Goal: Information Seeking & Learning: Learn about a topic

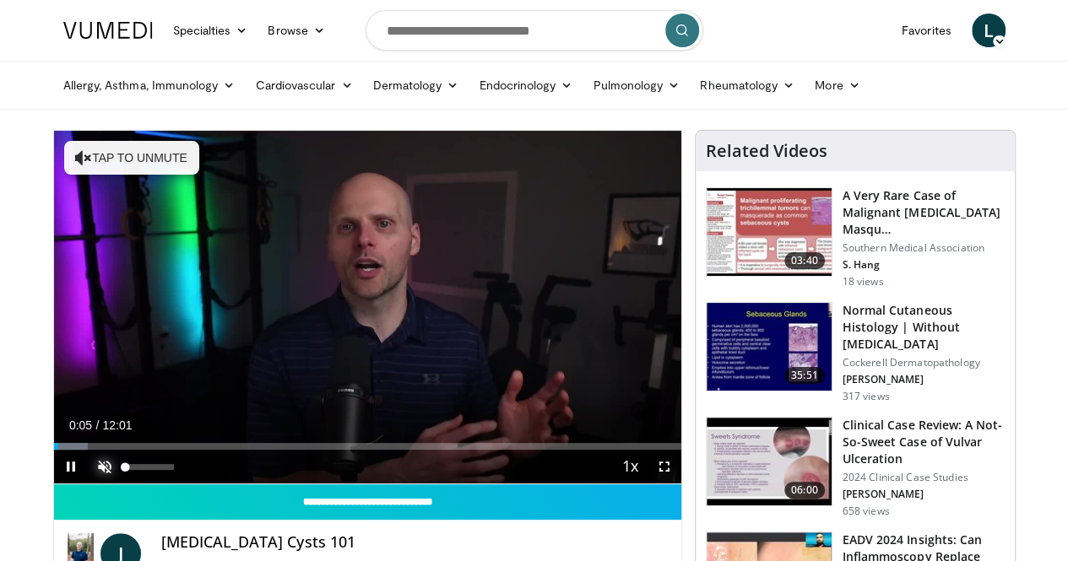
click at [88, 484] on span "Video Player" at bounding box center [105, 467] width 34 height 34
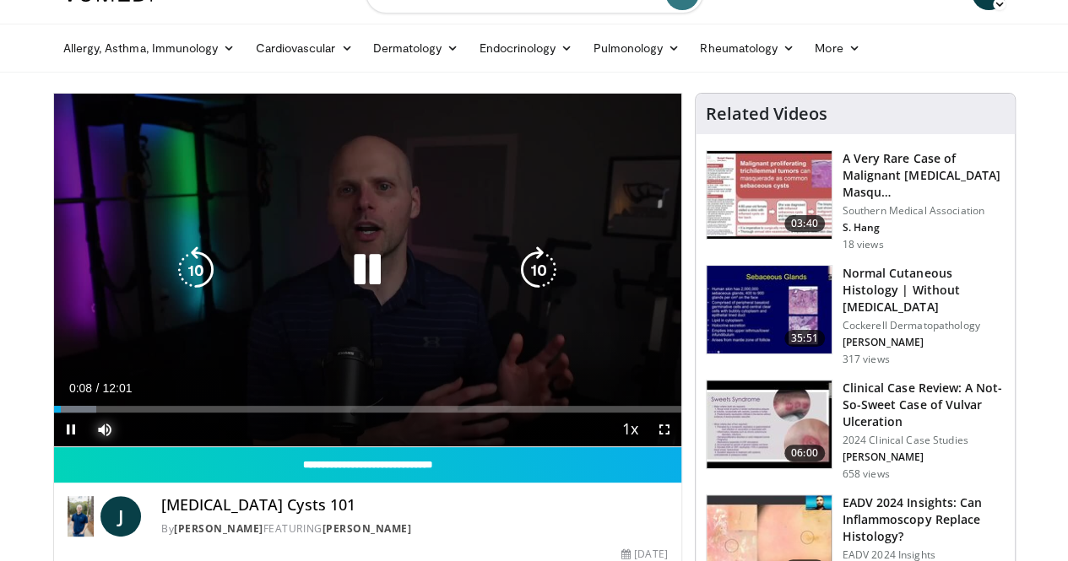
scroll to position [56, 0]
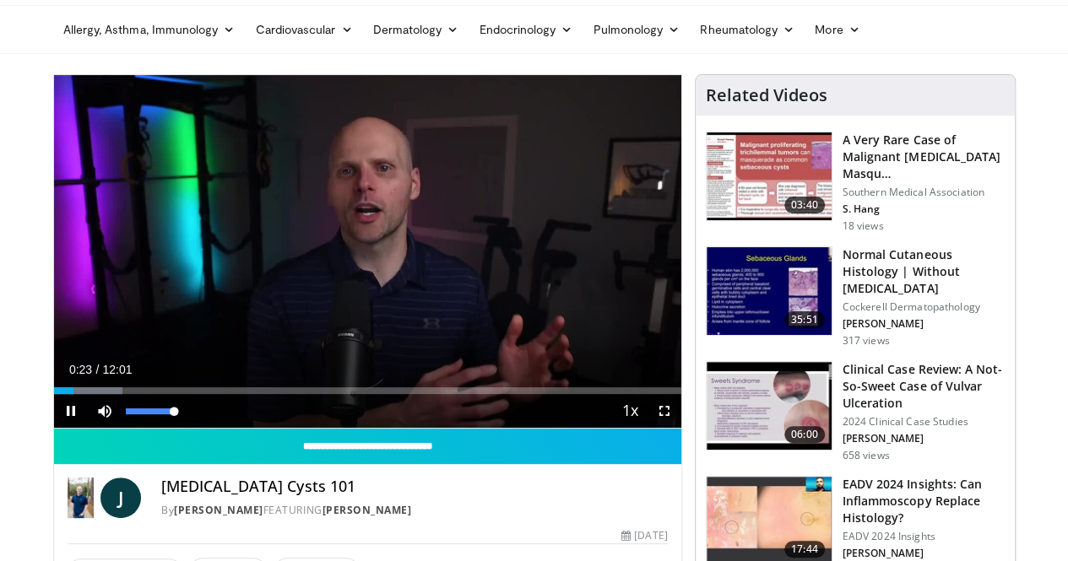
click at [143, 428] on div "Mute 100%" at bounding box center [147, 411] width 118 height 34
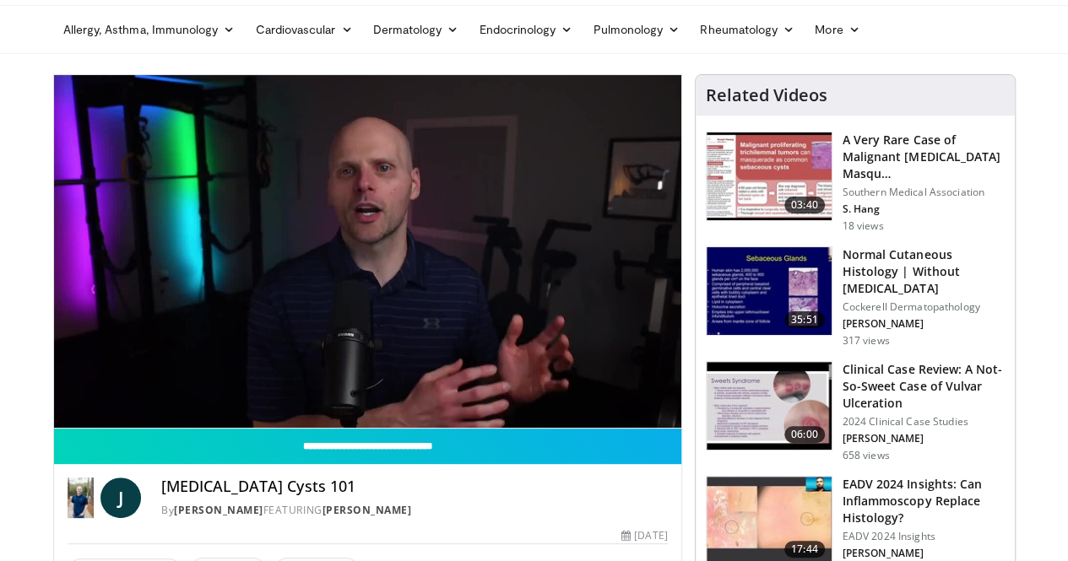
drag, startPoint x: 582, startPoint y: 132, endPoint x: 719, endPoint y: 48, distance: 161.0
click at [719, 48] on ul "Allergy, Asthma, Immunology Allergies Asthma Dermatitis Immunology Rhinosinusit…" at bounding box center [534, 29] width 962 height 47
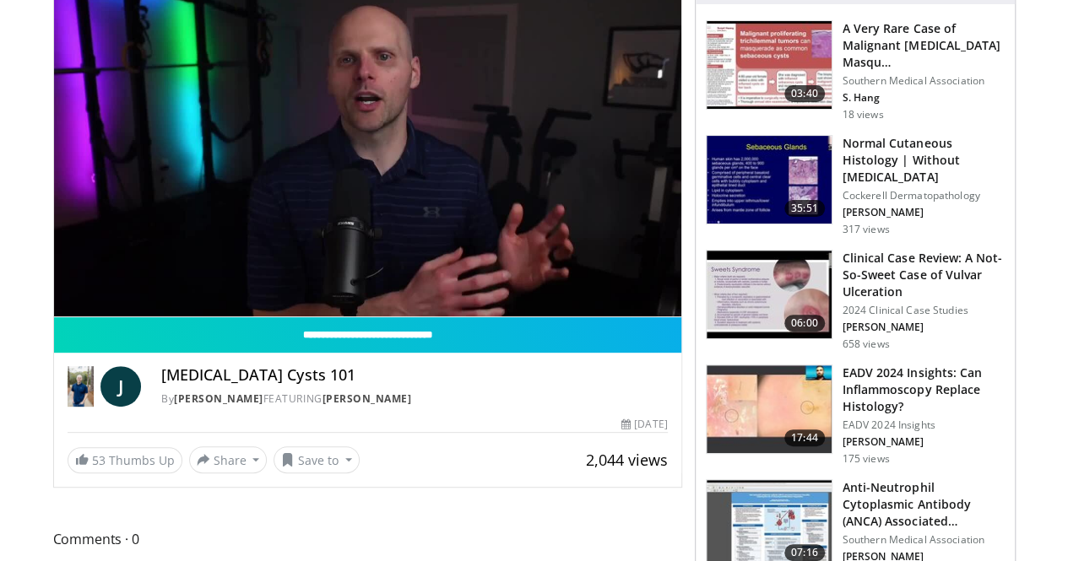
scroll to position [169, 0]
